Goal: Task Accomplishment & Management: Use online tool/utility

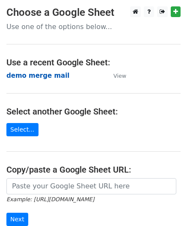
click at [20, 76] on strong "demo merge mail" at bounding box center [37, 76] width 63 height 8
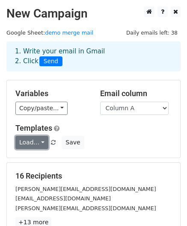
click at [38, 141] on link "Load..." at bounding box center [31, 142] width 33 height 13
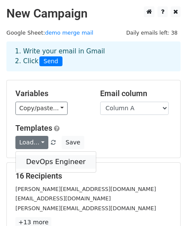
click at [38, 155] on link "DevOps Engineer" at bounding box center [56, 162] width 80 height 14
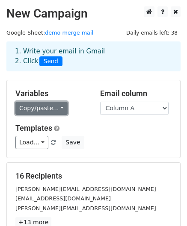
click at [53, 105] on link "Copy/paste..." at bounding box center [41, 108] width 52 height 13
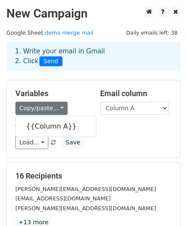
click at [68, 92] on h5 "Variables" at bounding box center [51, 93] width 72 height 9
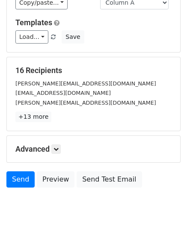
scroll to position [138, 0]
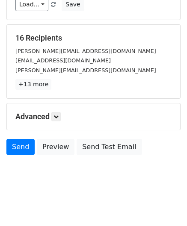
click at [52, 120] on div "Advanced Tracking Track Opens UTM Codes Track Clicks Filters Only include sprea…" at bounding box center [93, 116] width 173 height 26
click at [55, 117] on link at bounding box center [55, 116] width 9 height 9
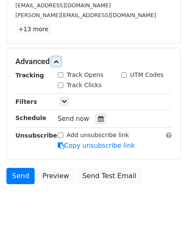
scroll to position [194, 0]
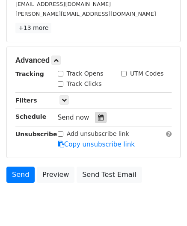
click at [99, 116] on div at bounding box center [101, 117] width 12 height 11
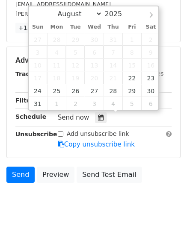
click at [111, 113] on div "Send now" at bounding box center [108, 118] width 100 height 12
type input "[DATE] 12:09"
type input "09"
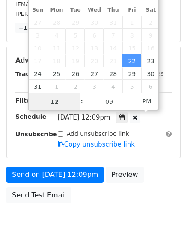
scroll to position [0, 0]
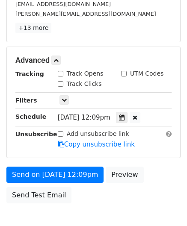
drag, startPoint x: 157, startPoint y: 116, endPoint x: 173, endPoint y: 105, distance: 19.0
click at [173, 105] on div "Advanced Tracking Track Opens UTM Codes Track Clicks Filters Only include sprea…" at bounding box center [93, 102] width 173 height 111
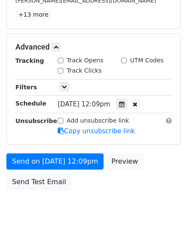
scroll to position [211, 0]
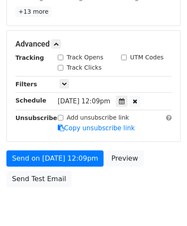
click at [94, 99] on span "[DATE] 12:09pm" at bounding box center [84, 101] width 53 height 8
